Goal: Task Accomplishment & Management: Use online tool/utility

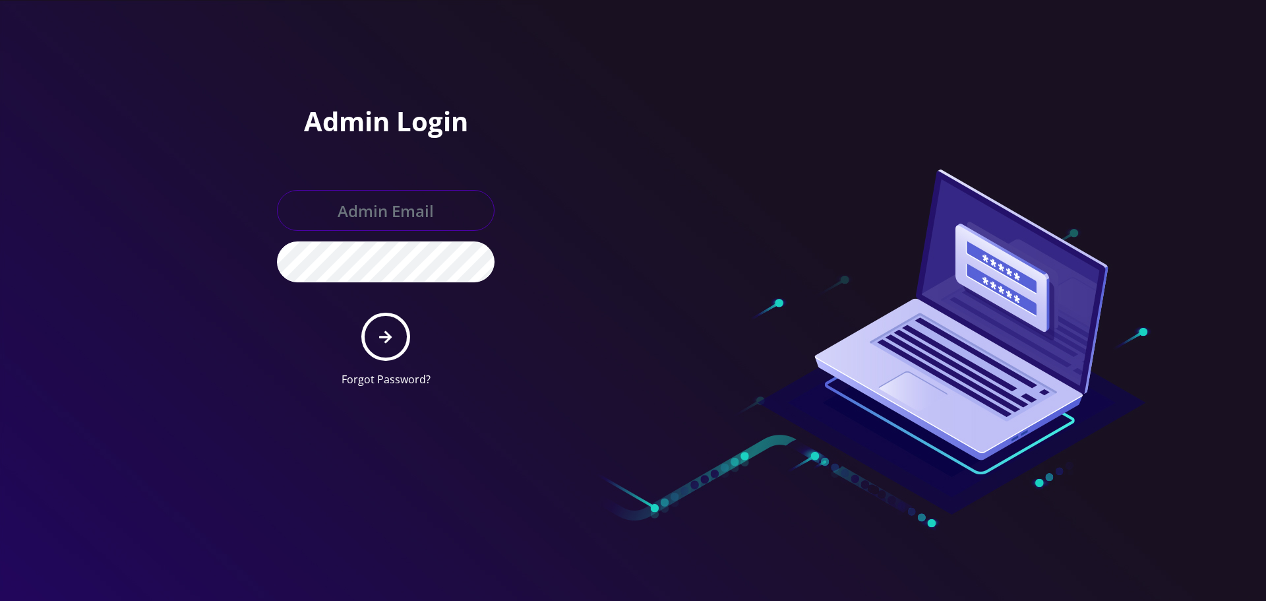
type input "[EMAIL_ADDRESS][DOMAIN_NAME]"
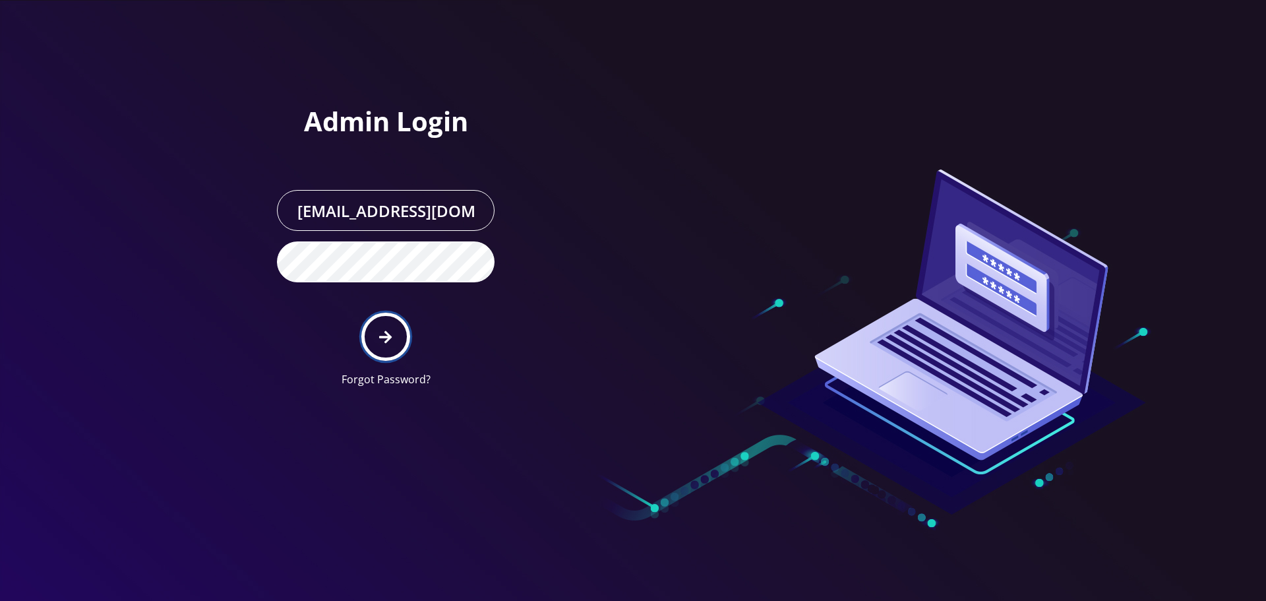
click at [386, 338] on icon "submit" at bounding box center [385, 336] width 13 height 13
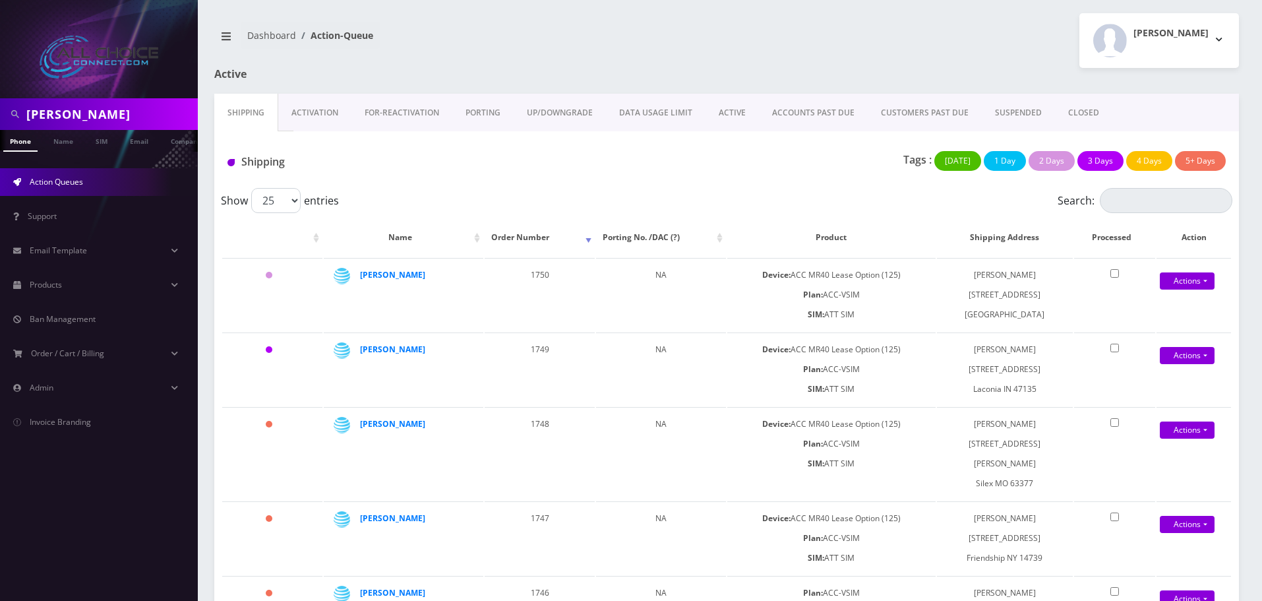
click at [51, 117] on input "angela" at bounding box center [110, 114] width 168 height 25
type input "crowley"
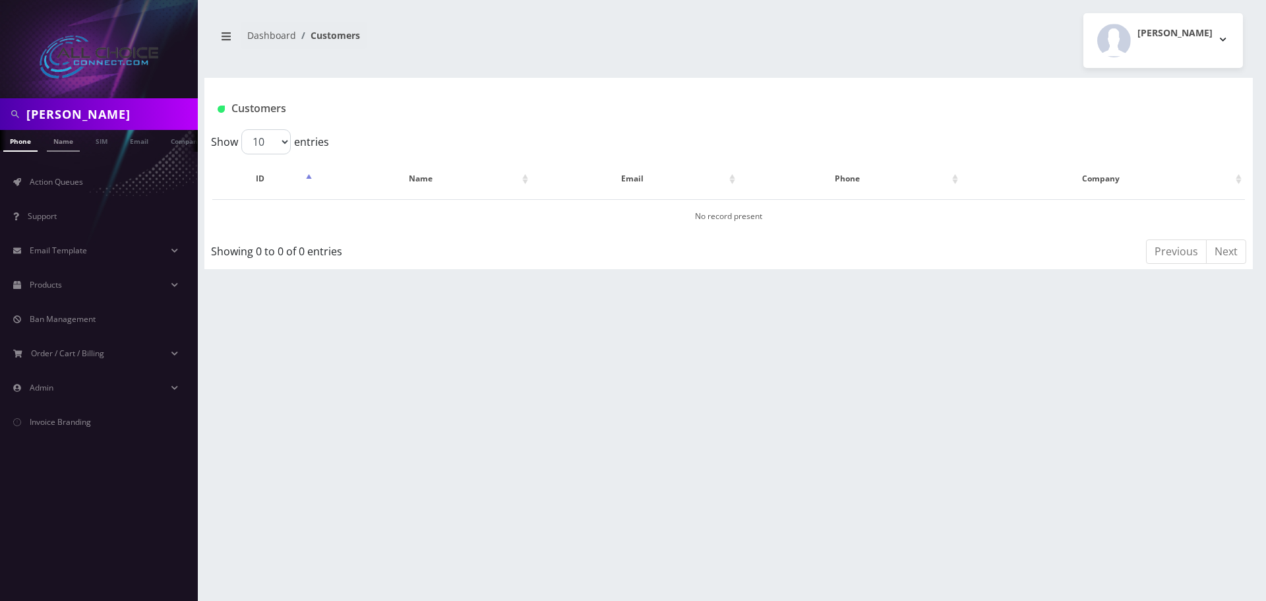
click at [80, 144] on li "Name" at bounding box center [64, 141] width 40 height 22
click at [64, 144] on link "Name" at bounding box center [63, 141] width 33 height 22
click at [428, 217] on link "[PERSON_NAME]" at bounding box center [415, 215] width 62 height 11
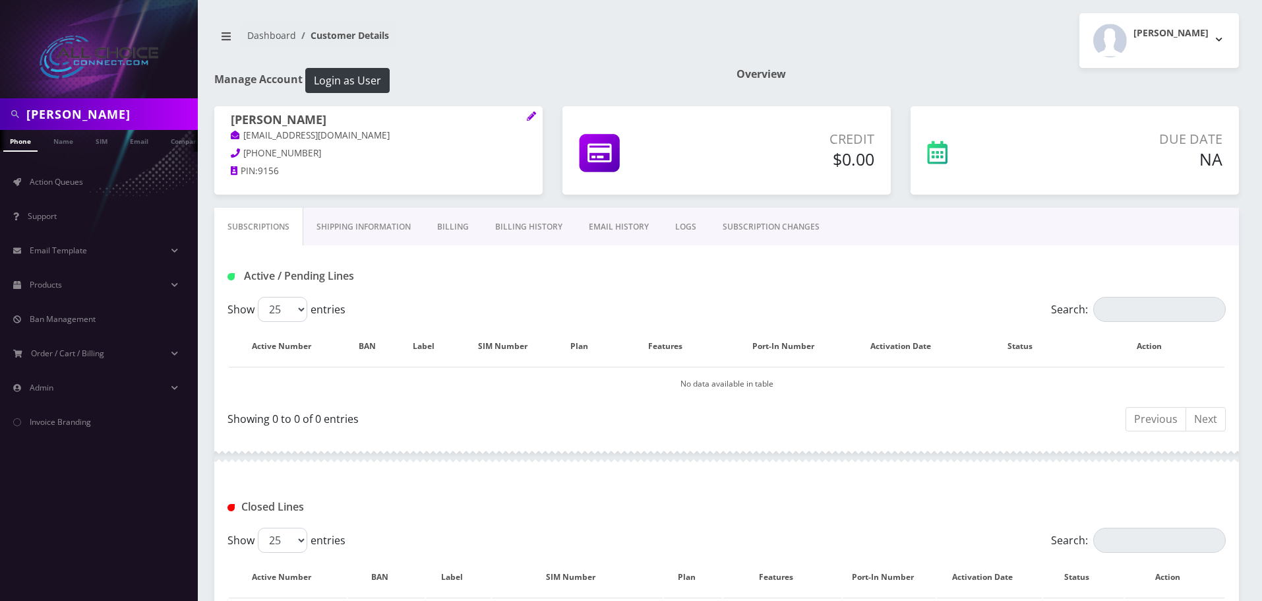
click at [533, 222] on link "Billing History" at bounding box center [529, 227] width 94 height 38
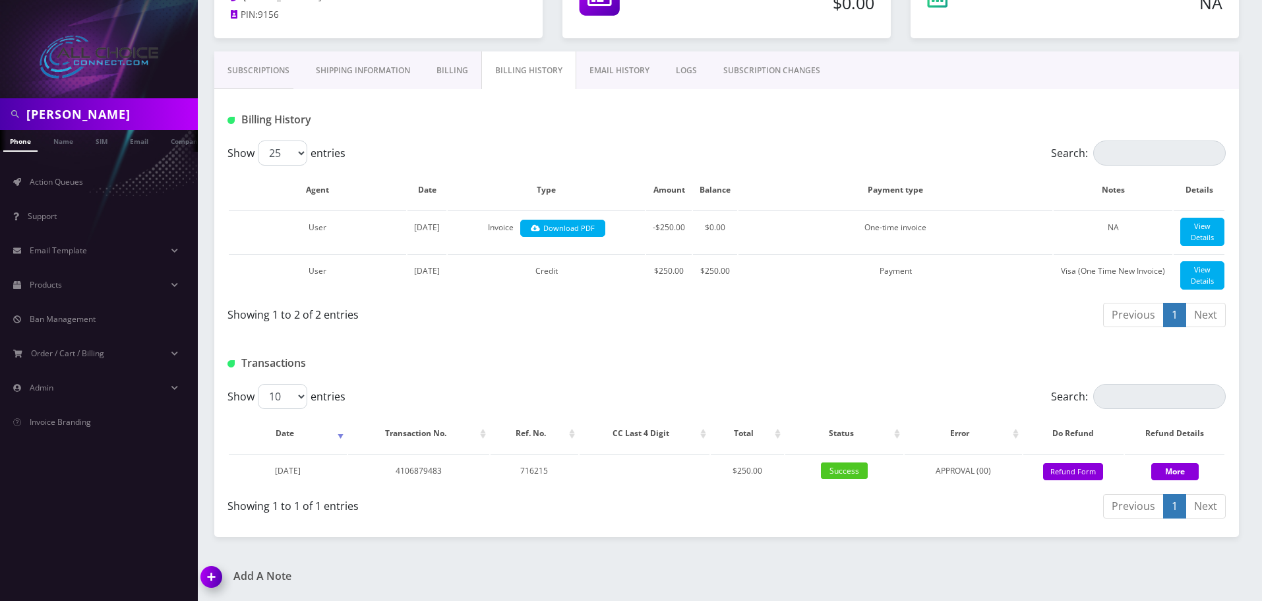
scroll to position [218, 0]
click at [1059, 466] on button "Refund Form" at bounding box center [1073, 472] width 60 height 18
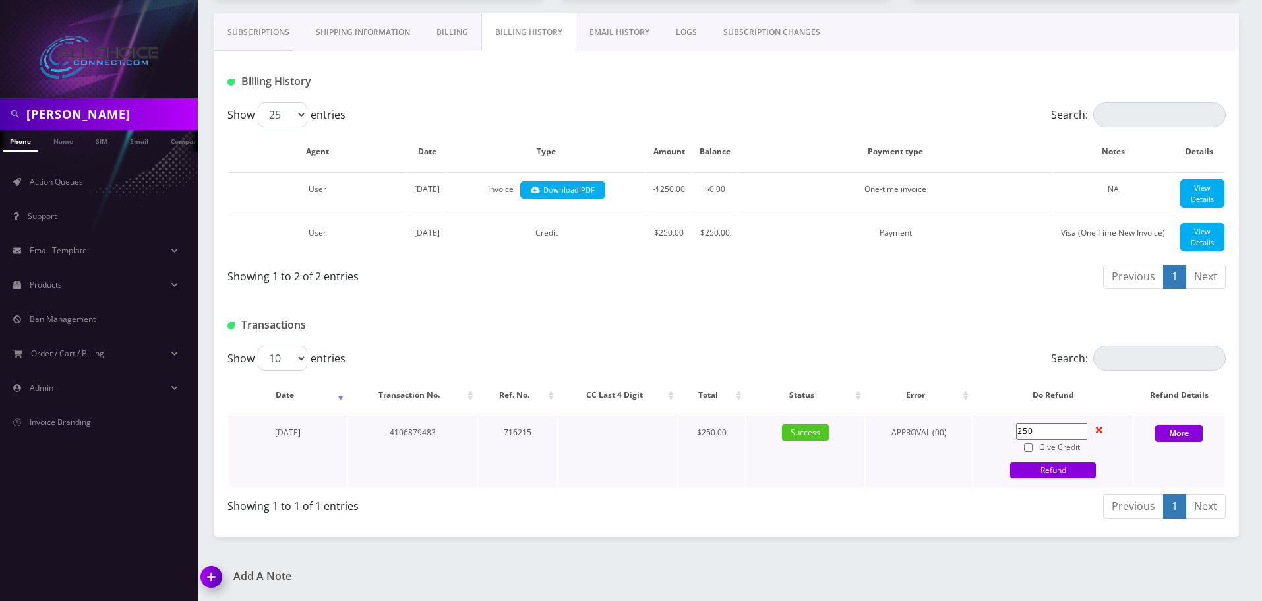
click at [1030, 452] on input "Give Credit" at bounding box center [1028, 447] width 9 height 9
checkbox input "true"
click at [1030, 440] on input "250" at bounding box center [1051, 431] width 71 height 17
type input "200"
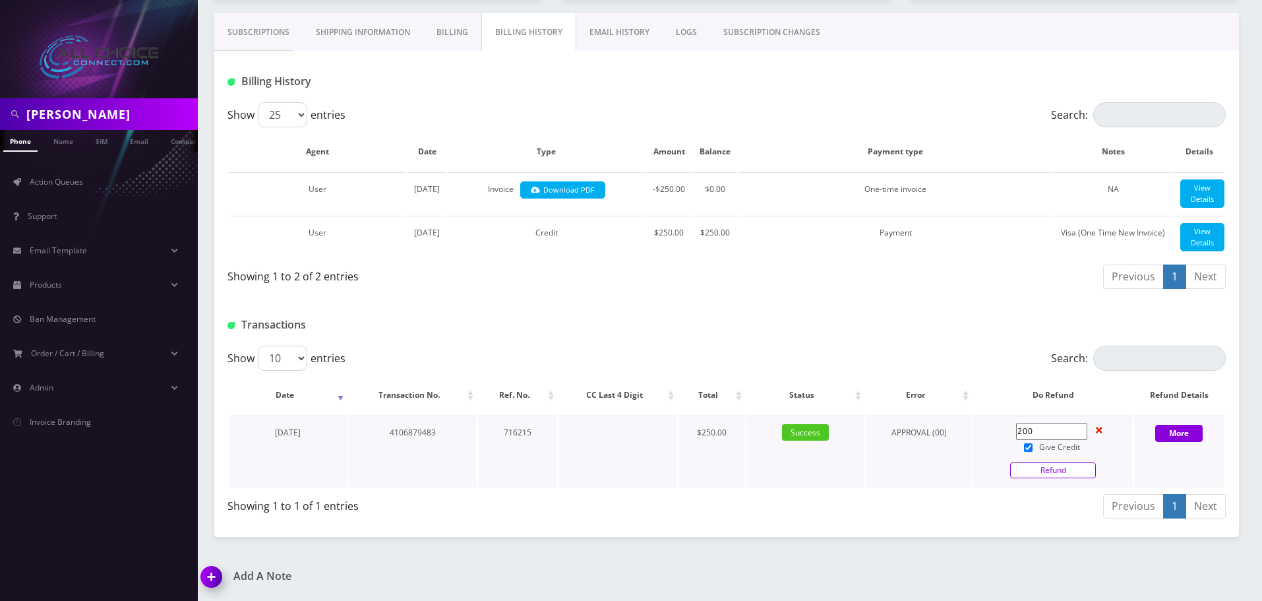
drag, startPoint x: 1068, startPoint y: 506, endPoint x: 1090, endPoint y: 513, distance: 22.9
click at [1069, 478] on link "Refund" at bounding box center [1053, 470] width 86 height 16
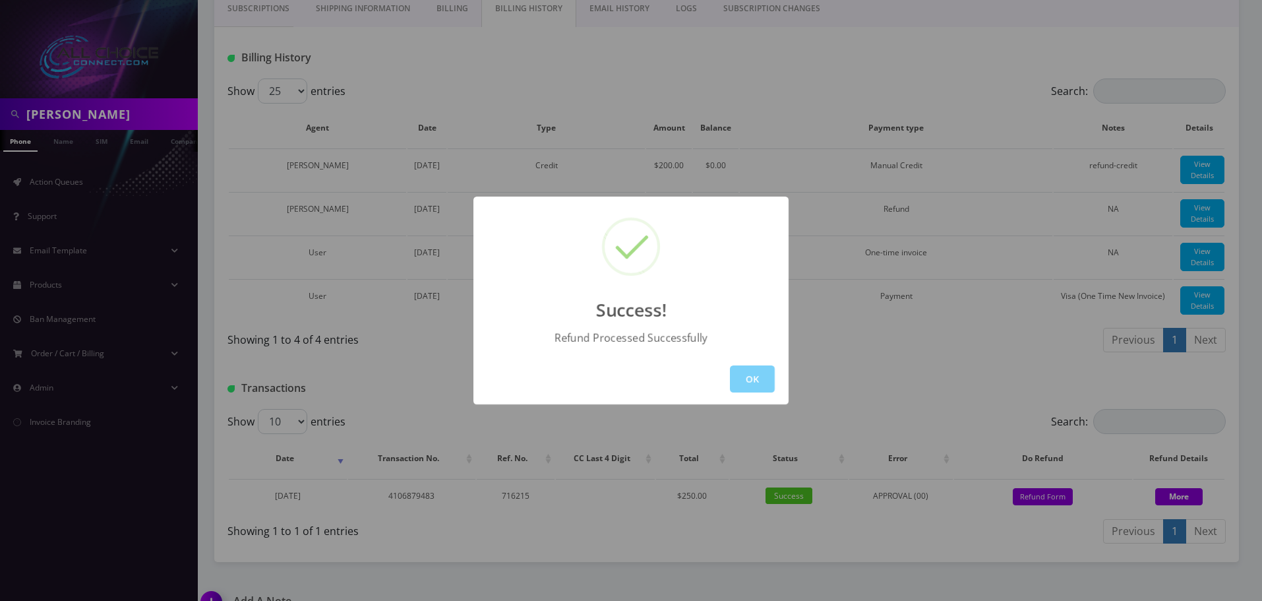
click at [725, 374] on div "OK" at bounding box center [630, 378] width 315 height 51
click at [756, 375] on button "OK" at bounding box center [752, 378] width 45 height 27
